Goal: Book appointment/travel/reservation

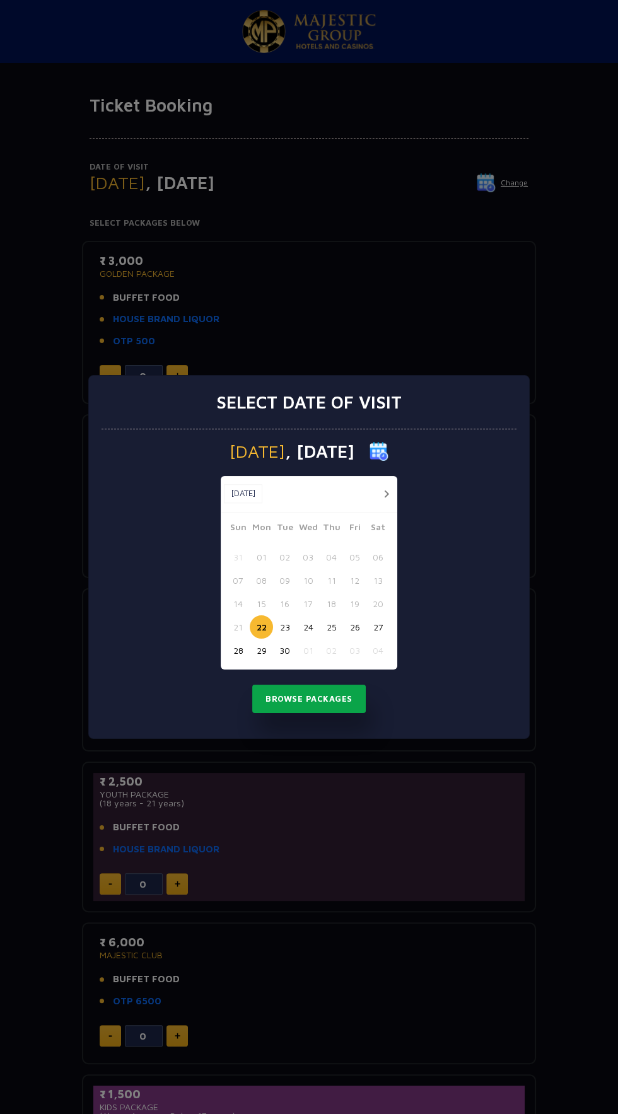
click at [315, 699] on button "Browse Packages" at bounding box center [308, 699] width 113 height 29
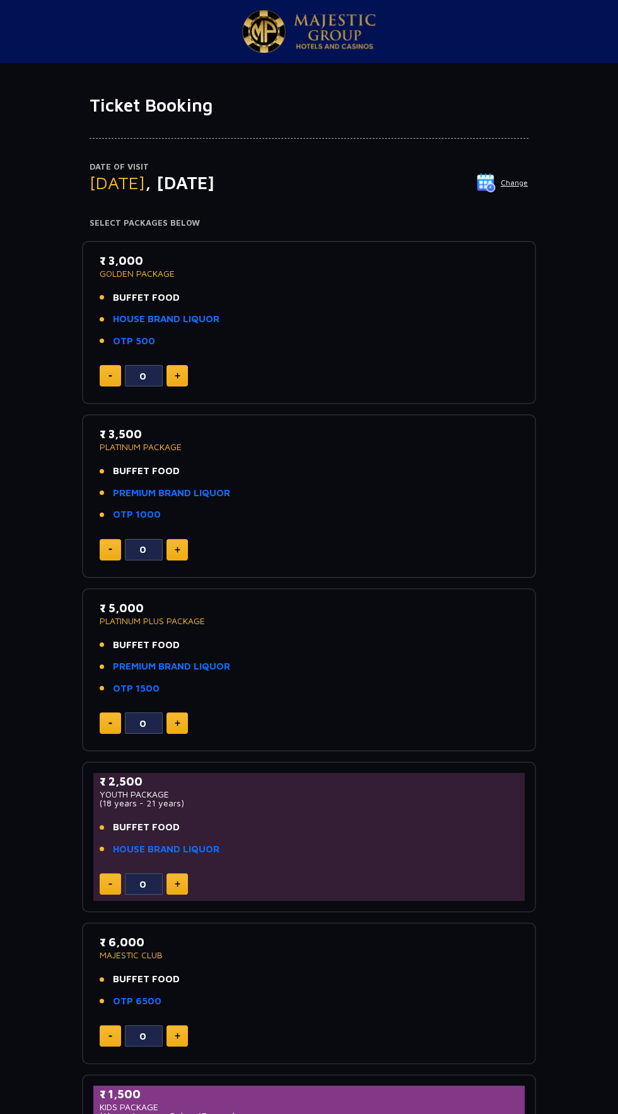
click at [509, 166] on p "Date of Visit" at bounding box center [309, 167] width 439 height 13
click at [494, 184] on img at bounding box center [486, 182] width 19 height 19
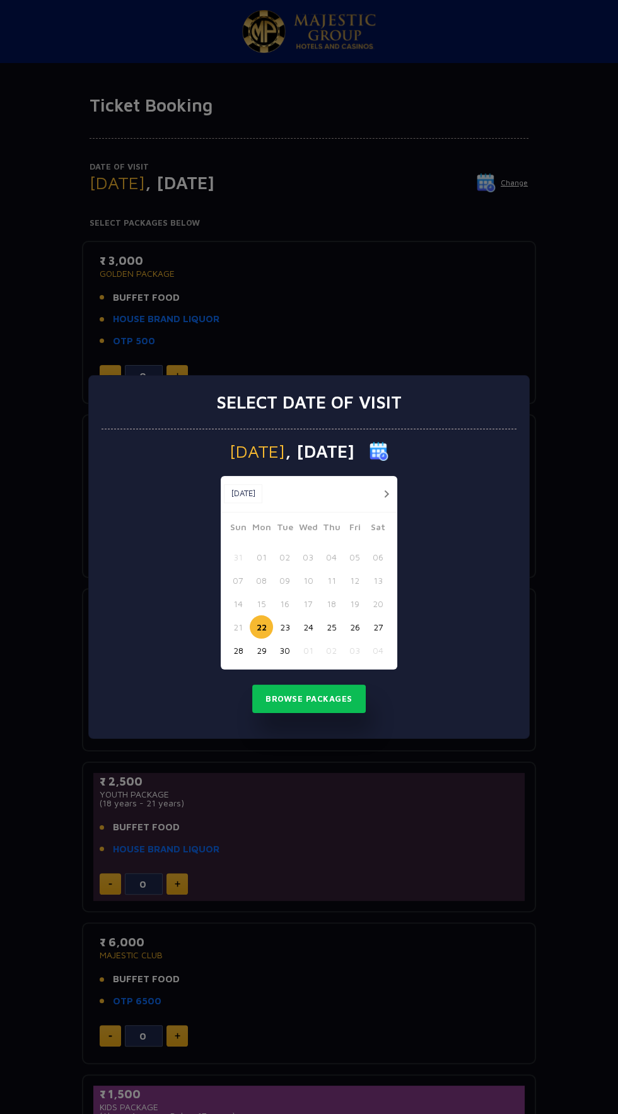
click at [284, 627] on button "23" at bounding box center [284, 626] width 23 height 23
click at [349, 707] on button "Browse Packages" at bounding box center [308, 699] width 113 height 29
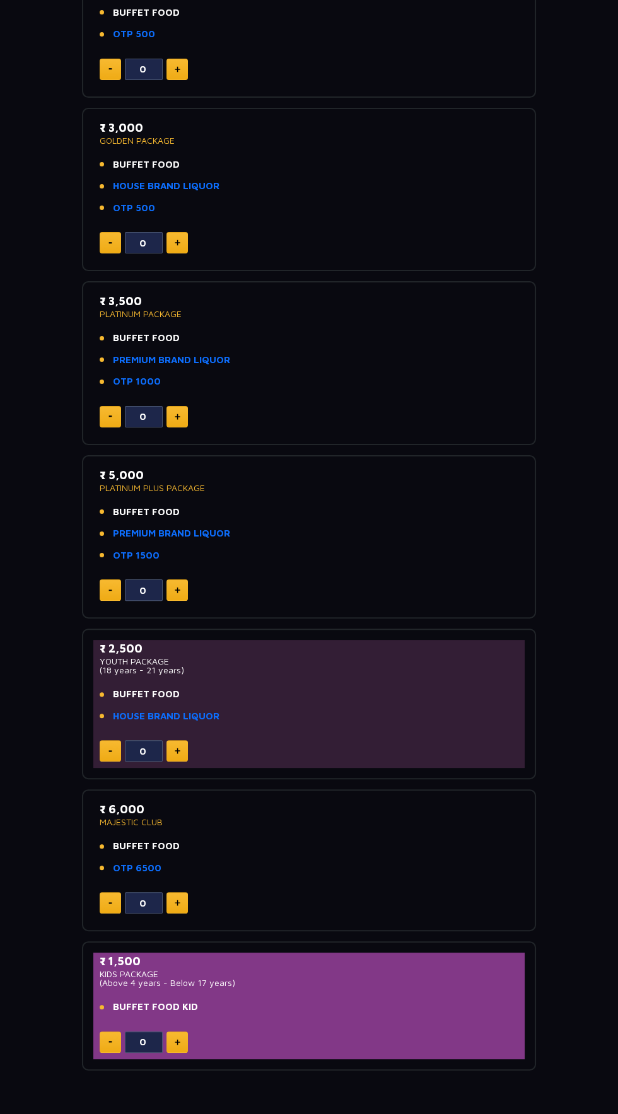
scroll to position [296, 0]
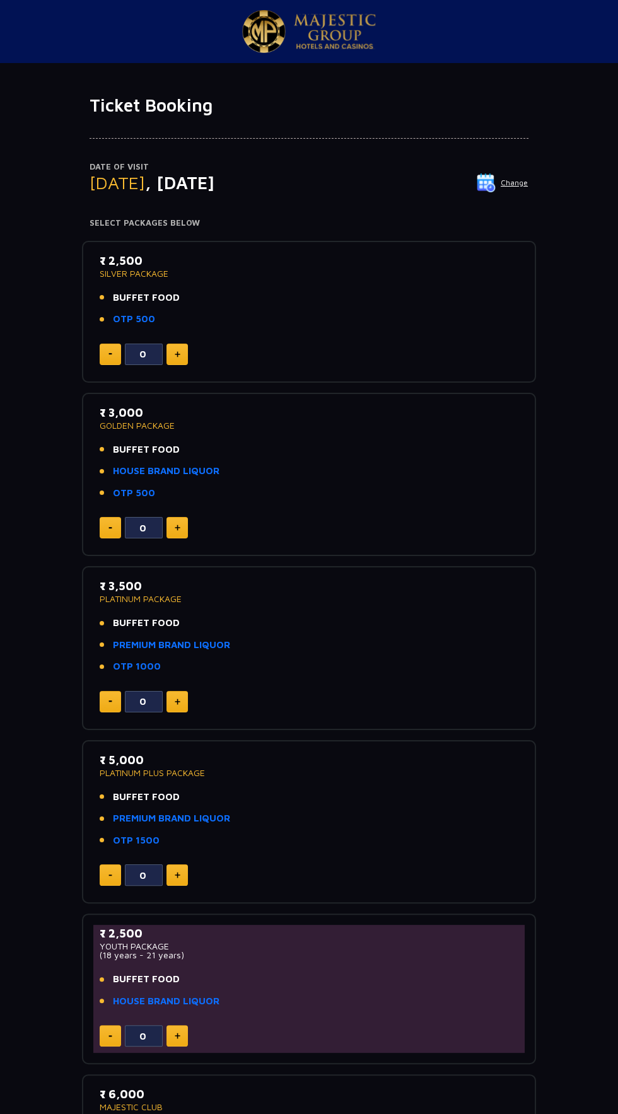
click at [494, 187] on img at bounding box center [486, 182] width 19 height 19
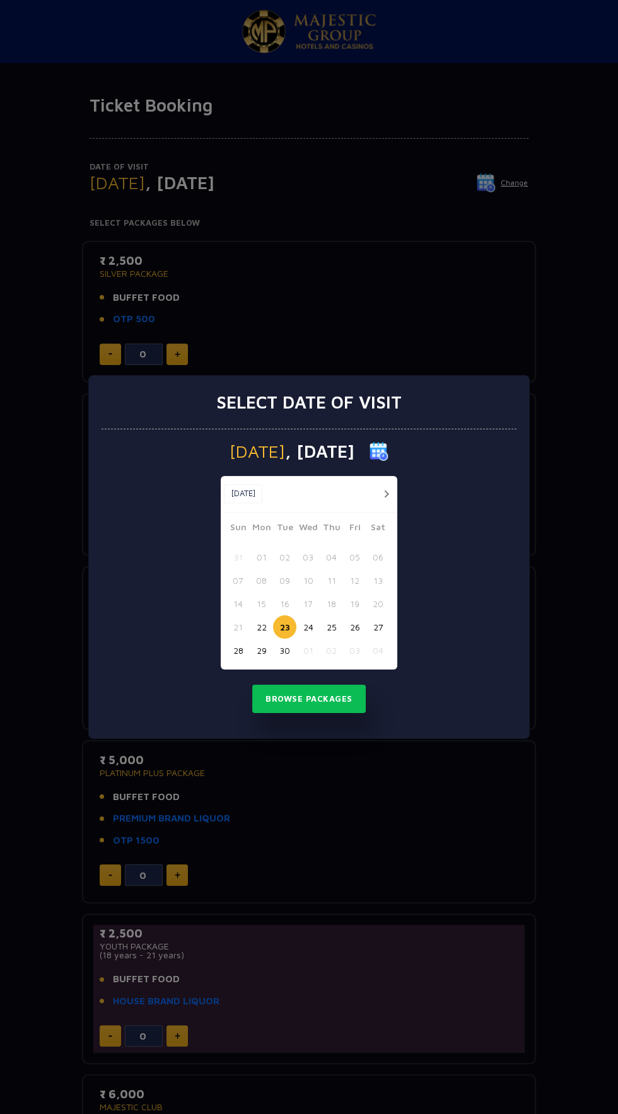
click at [261, 629] on button "22" at bounding box center [261, 626] width 23 height 23
click at [327, 702] on button "Browse Packages" at bounding box center [308, 699] width 113 height 29
